Goal: Find contact information: Find contact information

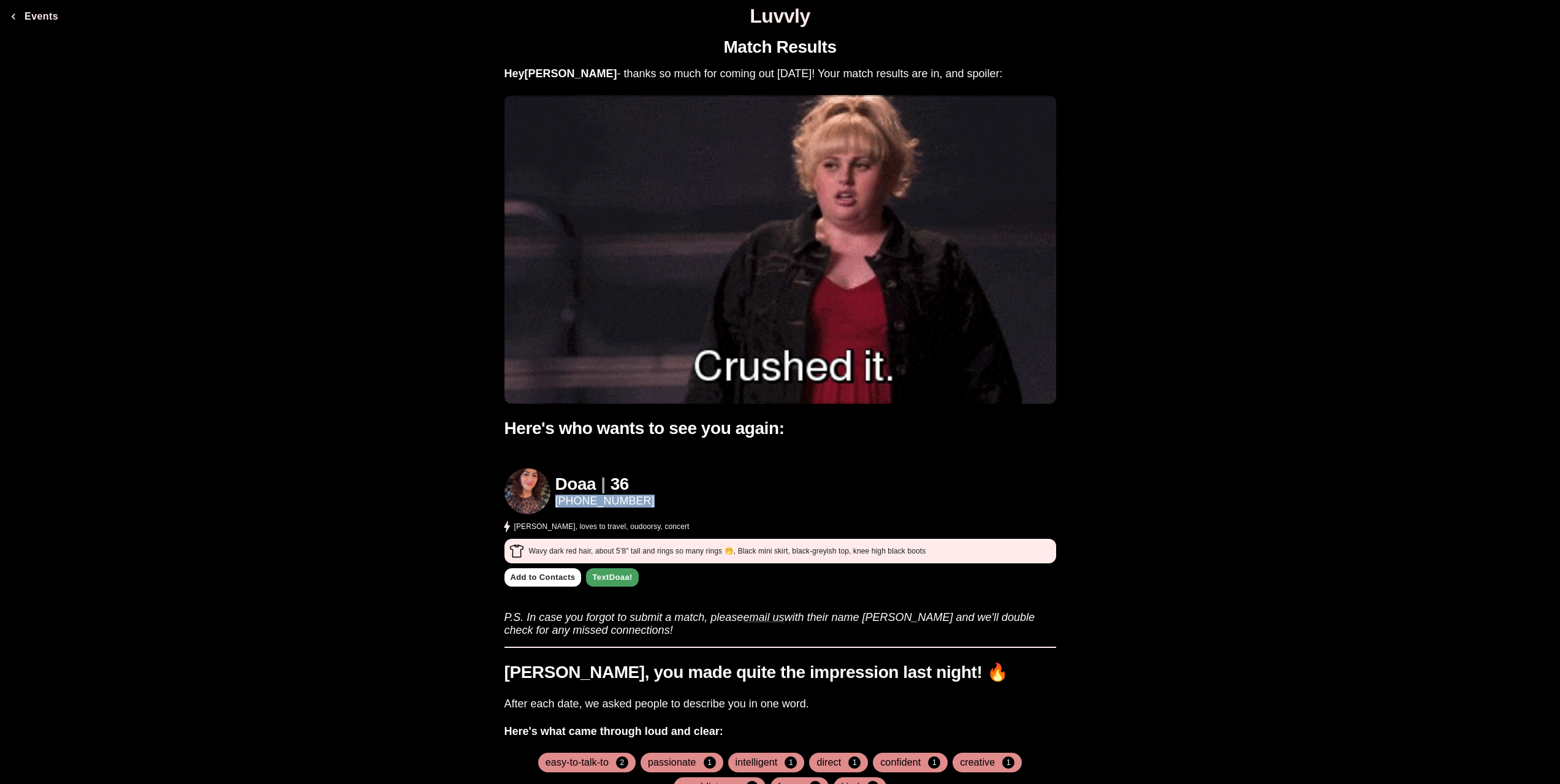
drag, startPoint x: 658, startPoint y: 500, endPoint x: 554, endPoint y: 506, distance: 104.2
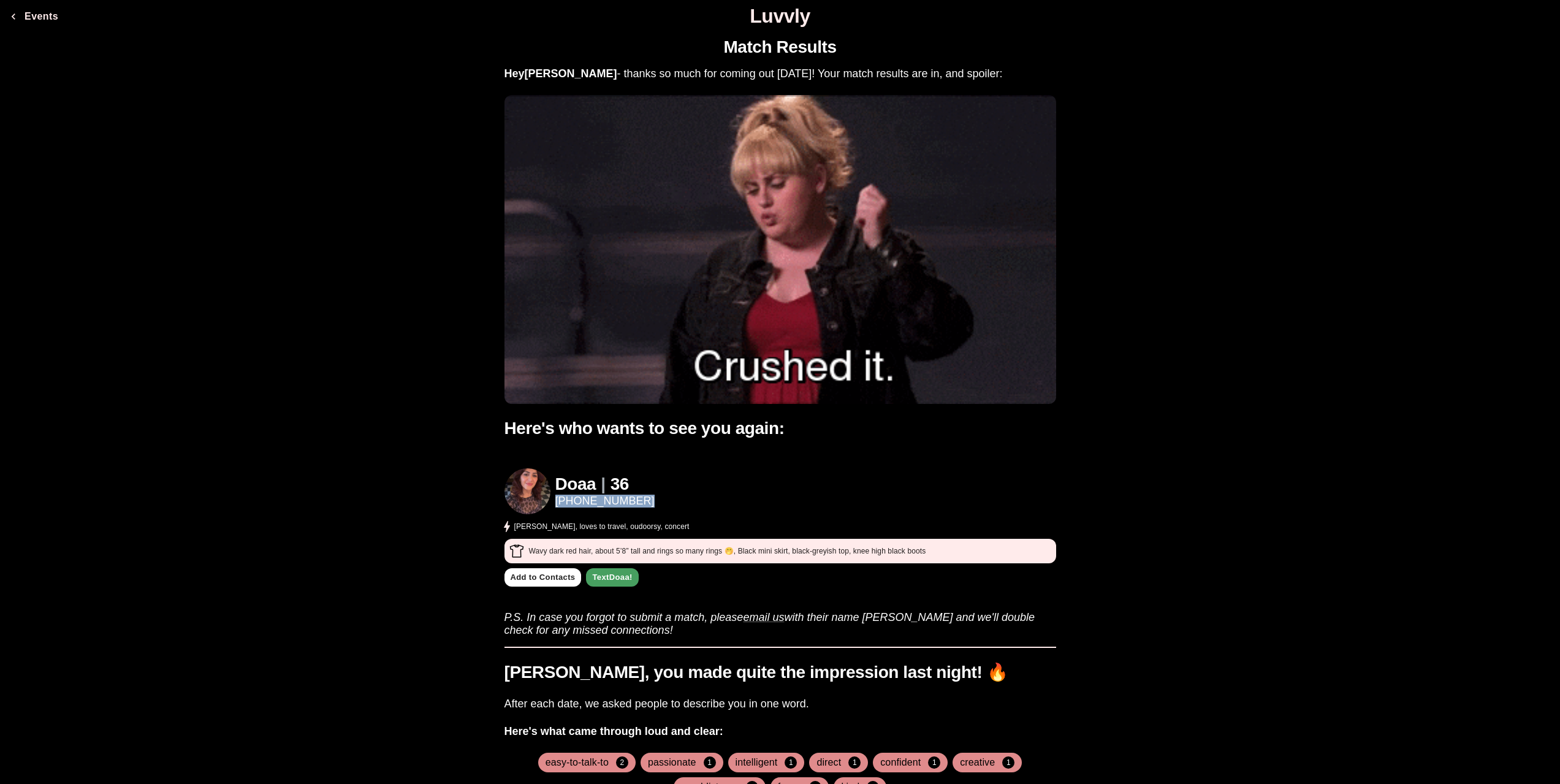
click at [554, 506] on div "Doaa | [PHONE_NUMBER] [PERSON_NAME], loves to travel, [PERSON_NAME], concert" at bounding box center [780, 500] width 552 height 66
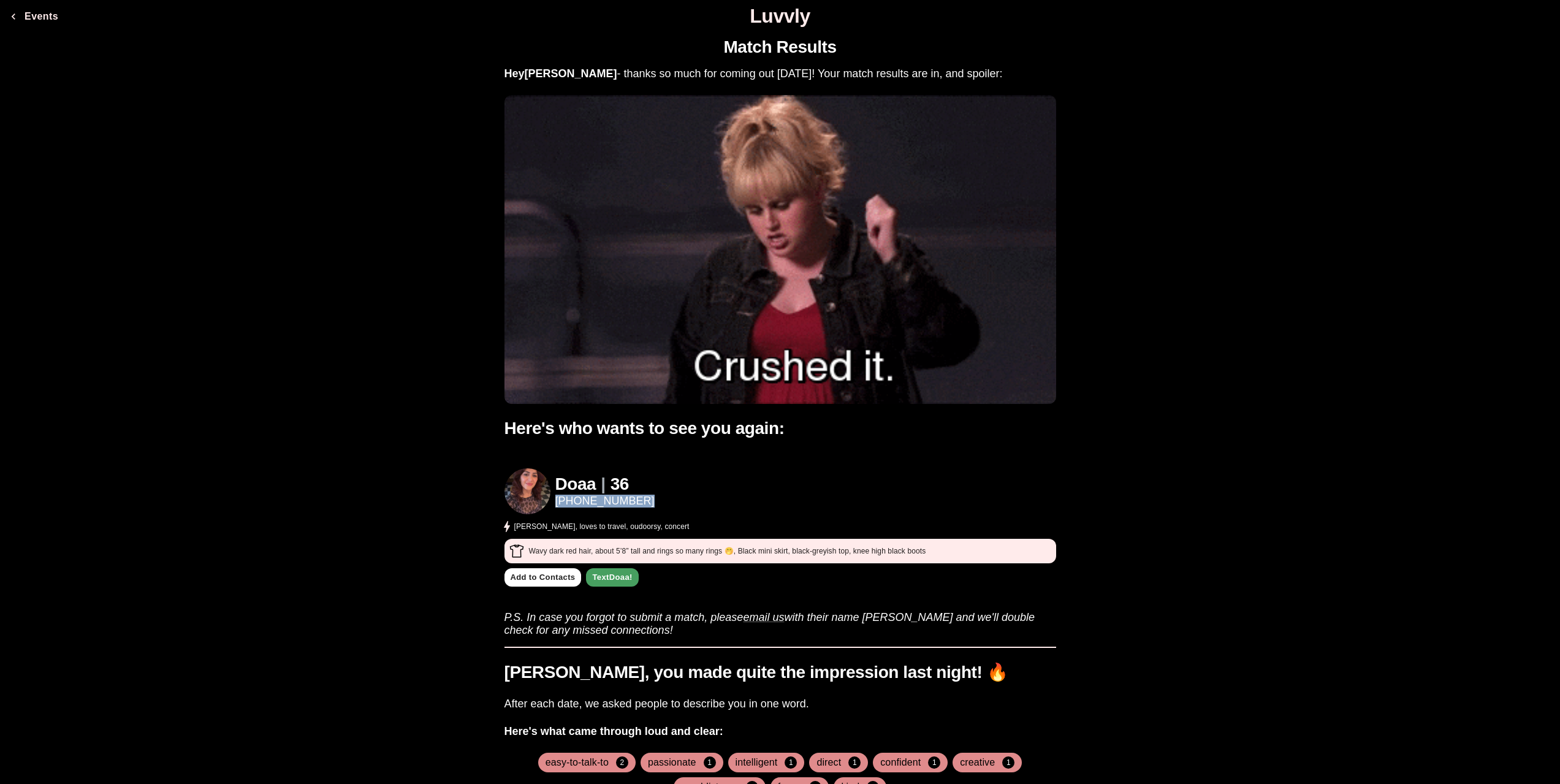
copy link "[PHONE_NUMBER]"
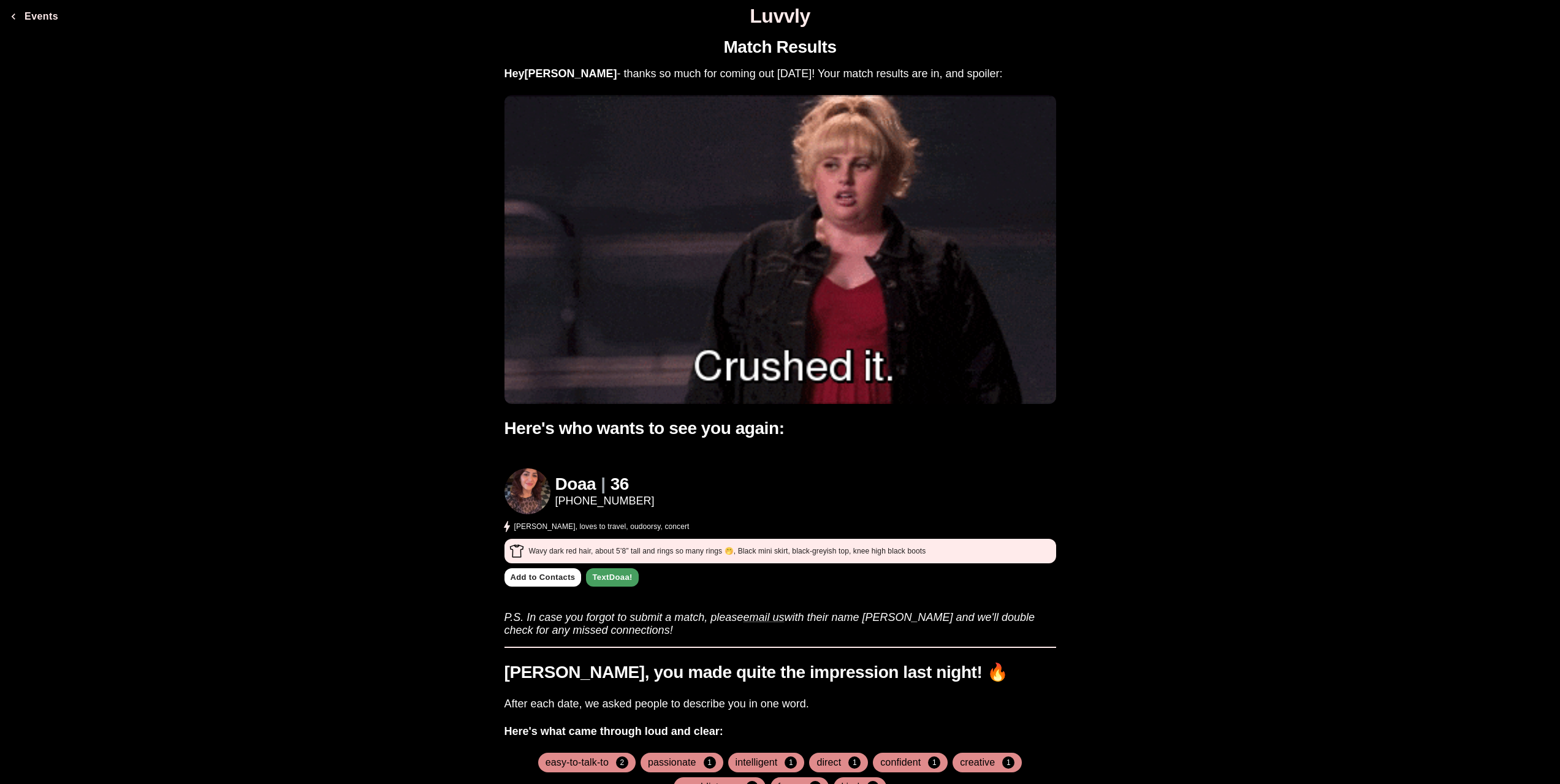
drag, startPoint x: 274, startPoint y: 333, endPoint x: 282, endPoint y: 323, distance: 12.8
